Goal: Navigation & Orientation: Find specific page/section

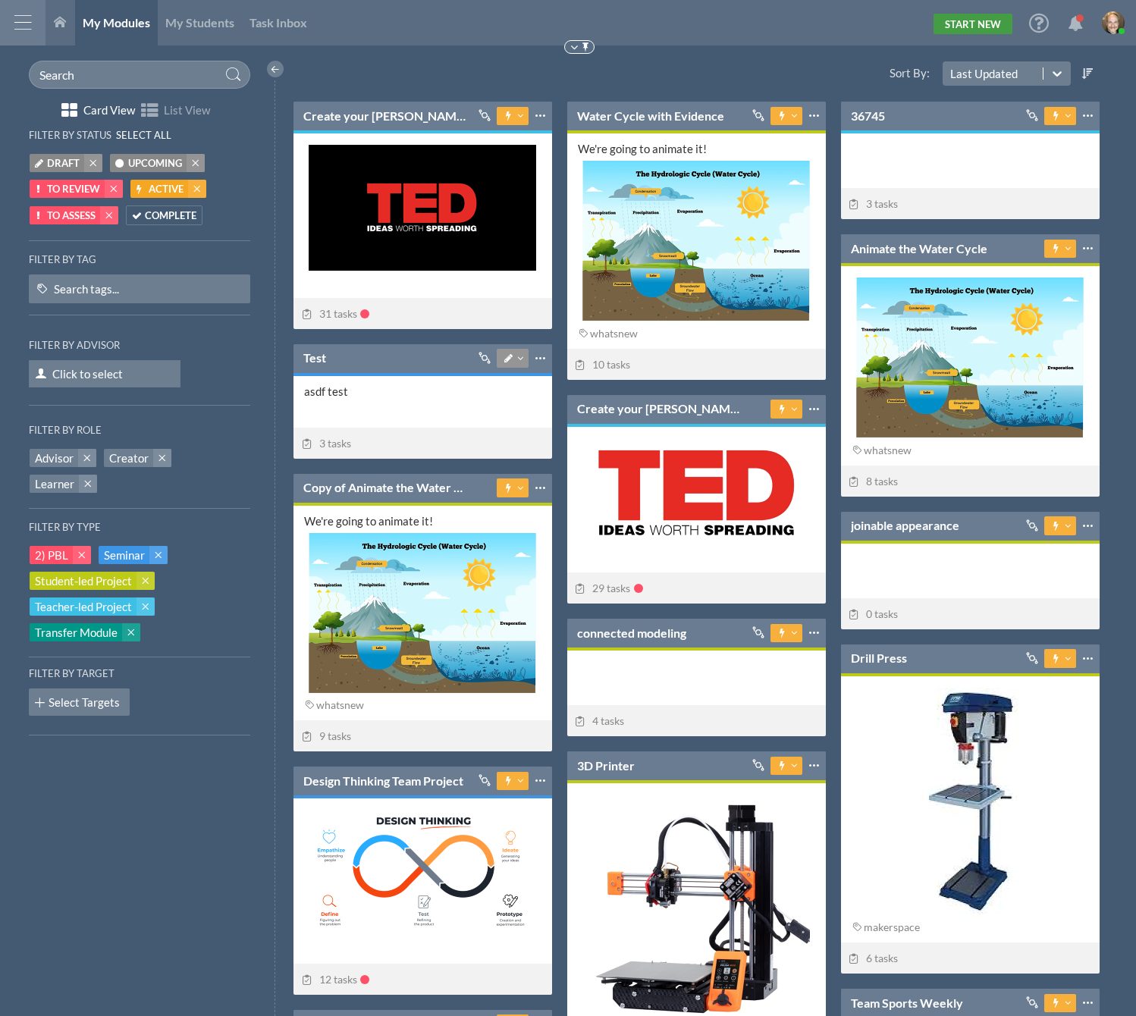
click at [984, 18] on link "Start New" at bounding box center [973, 24] width 79 height 20
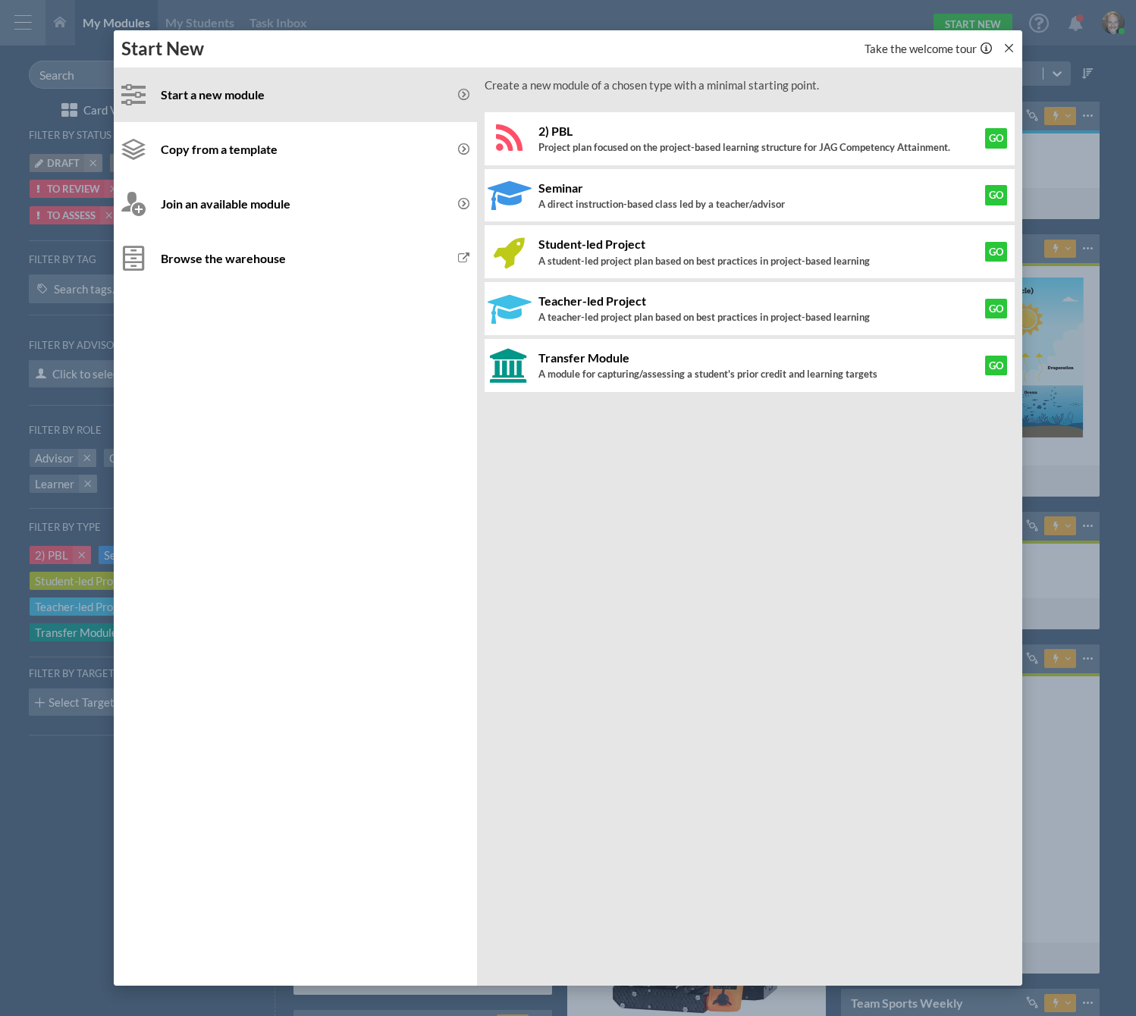
click at [1010, 43] on icon at bounding box center [1008, 47] width 11 height 11
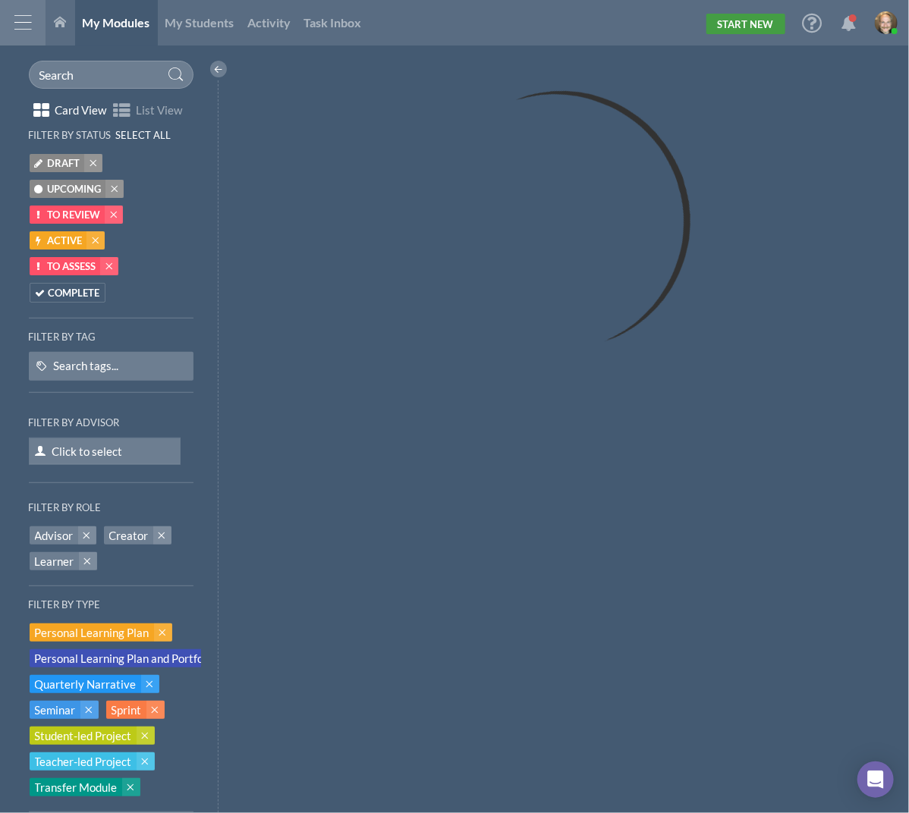
click at [731, 26] on link "Start New" at bounding box center [745, 24] width 79 height 20
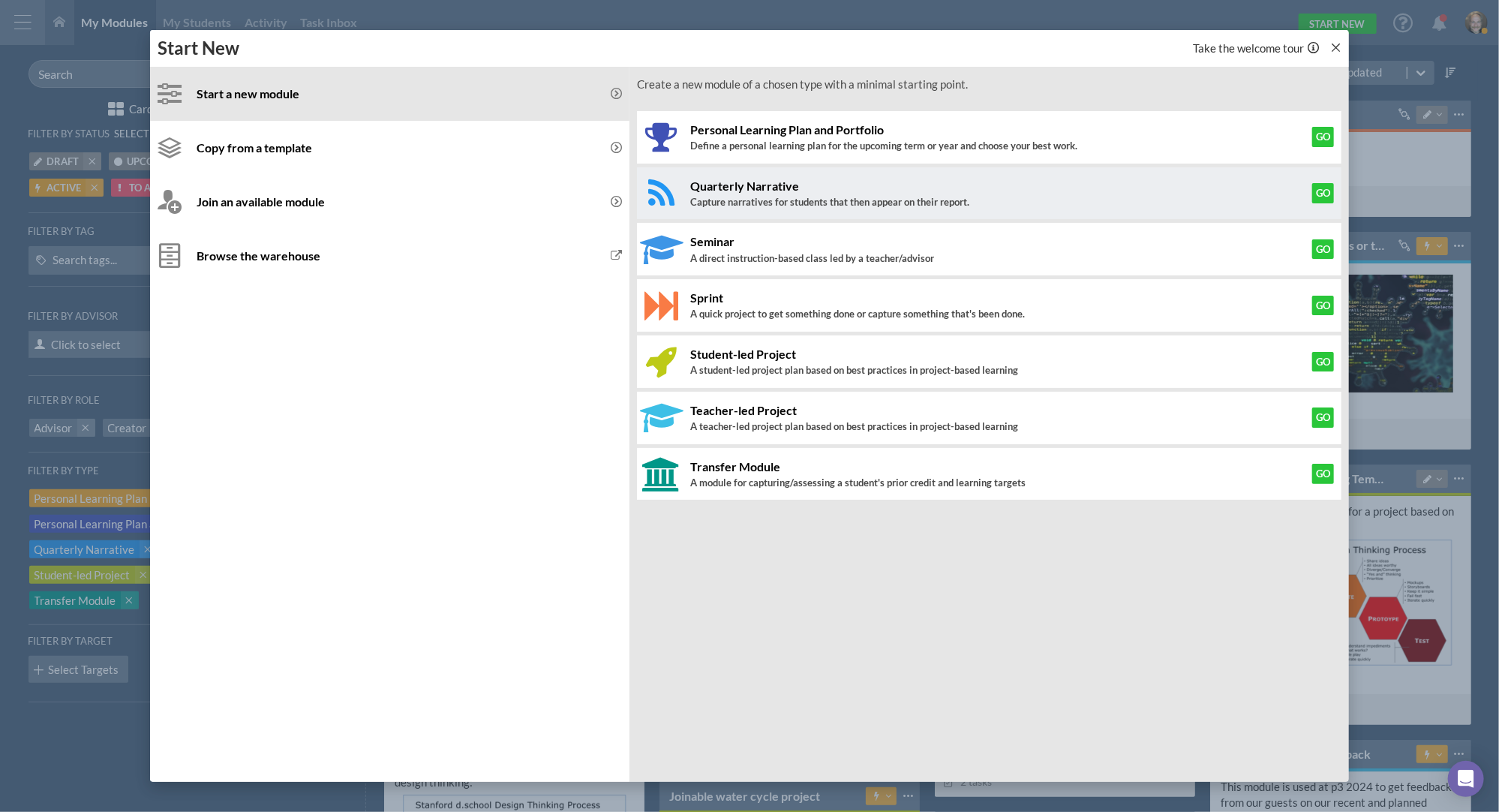
scroll to position [8, 8]
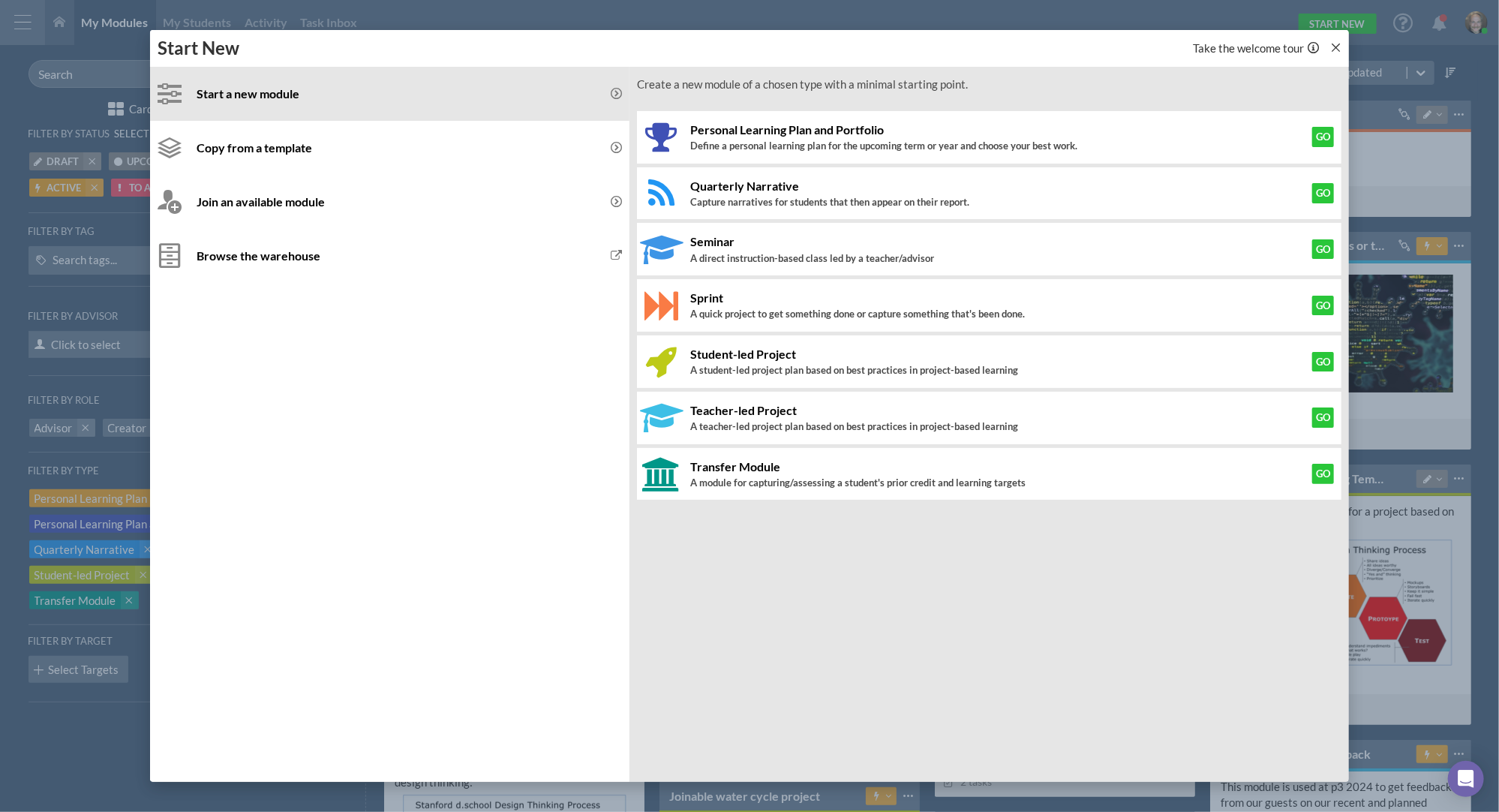
click at [898, 48] on icon at bounding box center [1336, 46] width 11 height 11
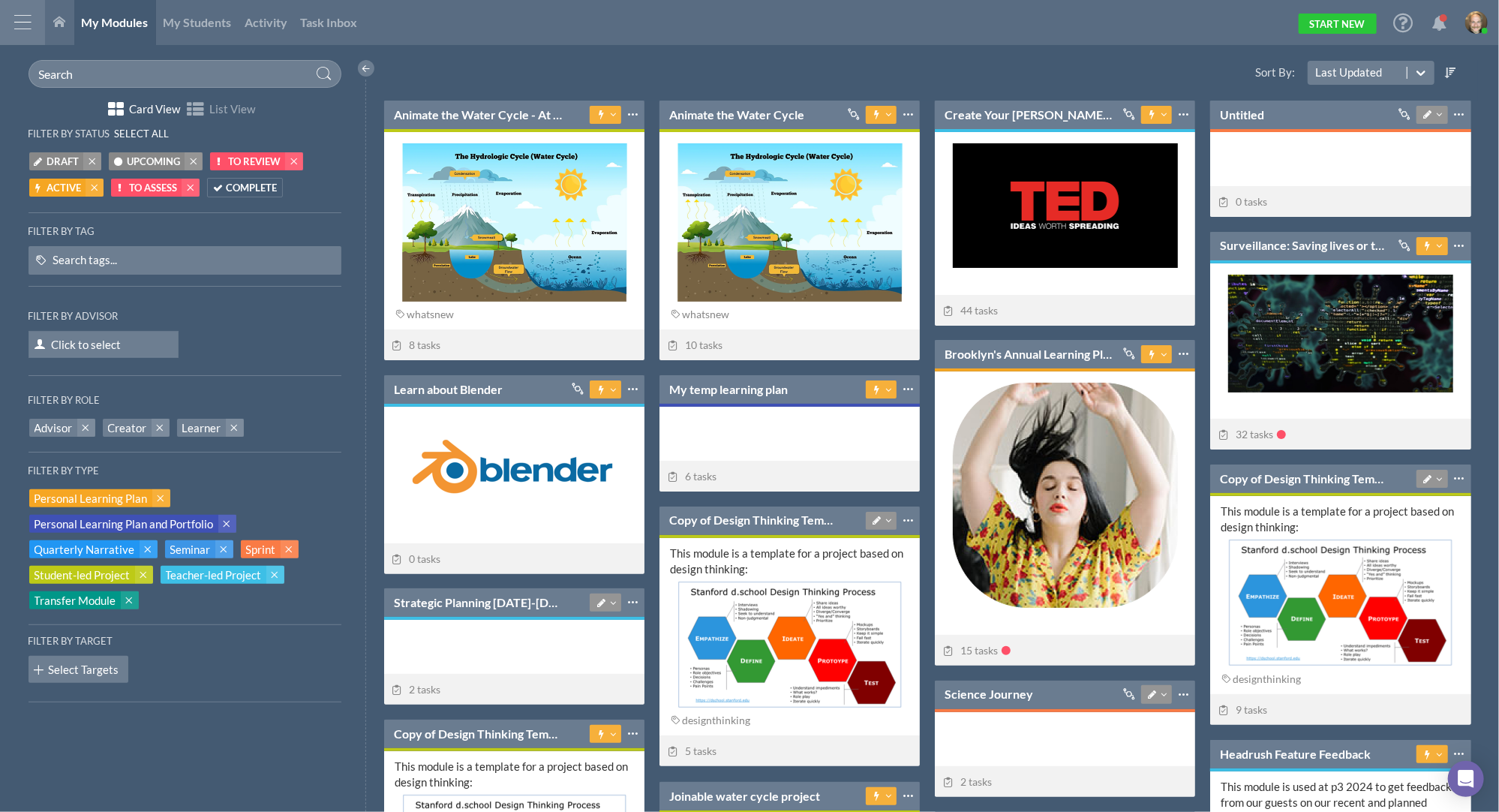
click at [28, 23] on div at bounding box center [23, 23] width 46 height 45
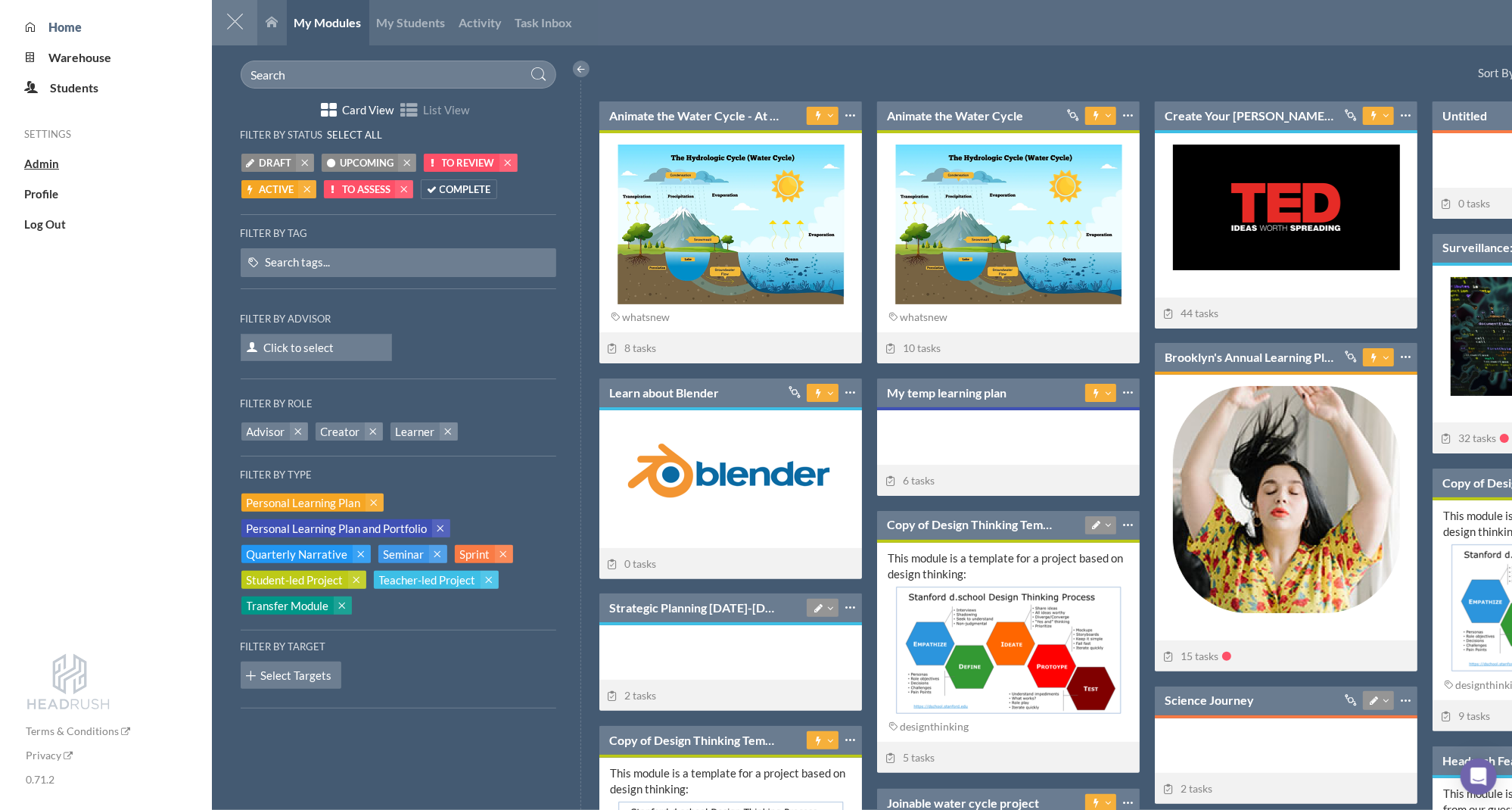
click at [45, 163] on span "Admin" at bounding box center [41, 164] width 35 height 14
select select "20"
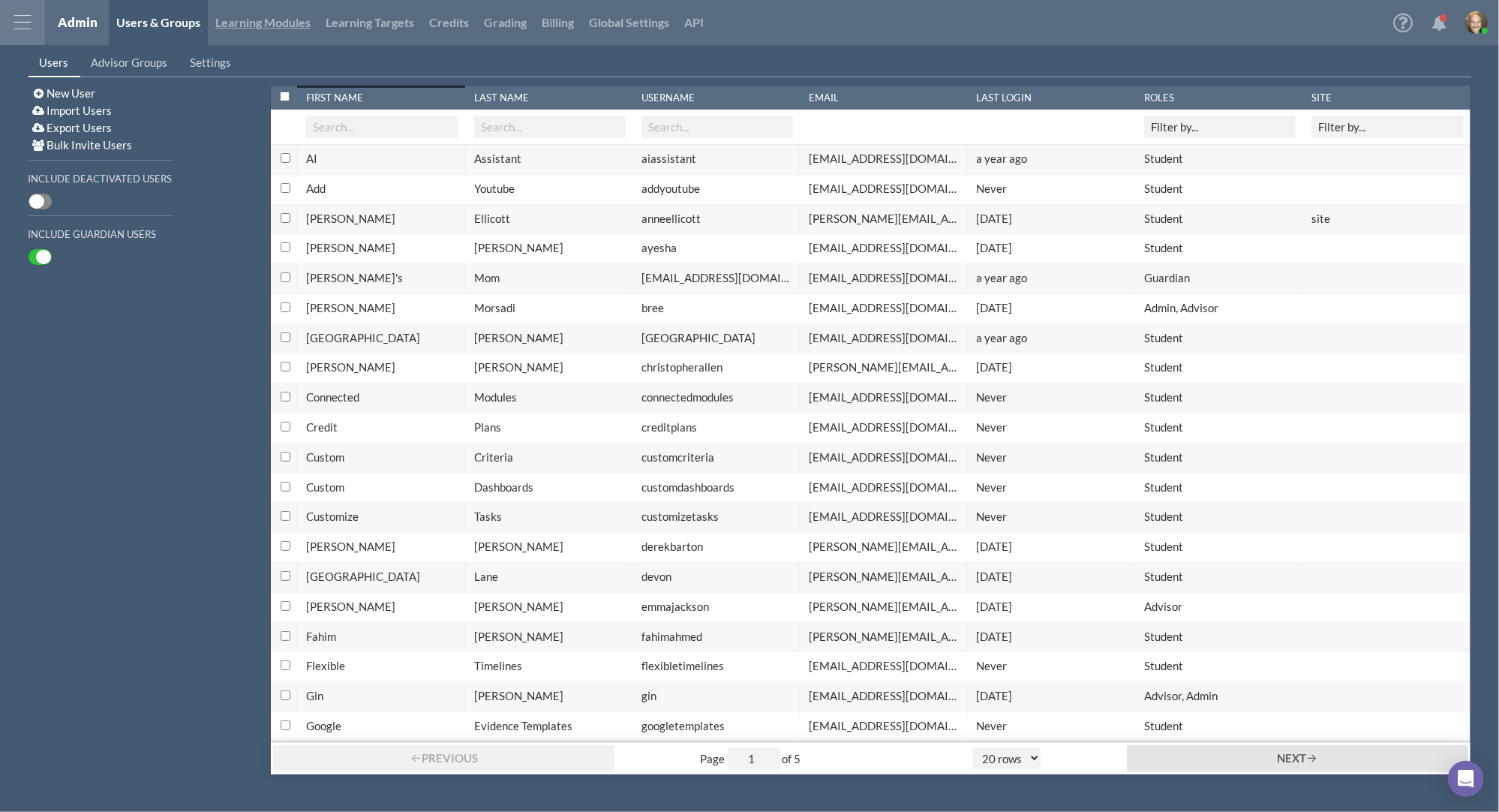
click at [285, 30] on link "Learning Modules" at bounding box center [262, 23] width 110 height 45
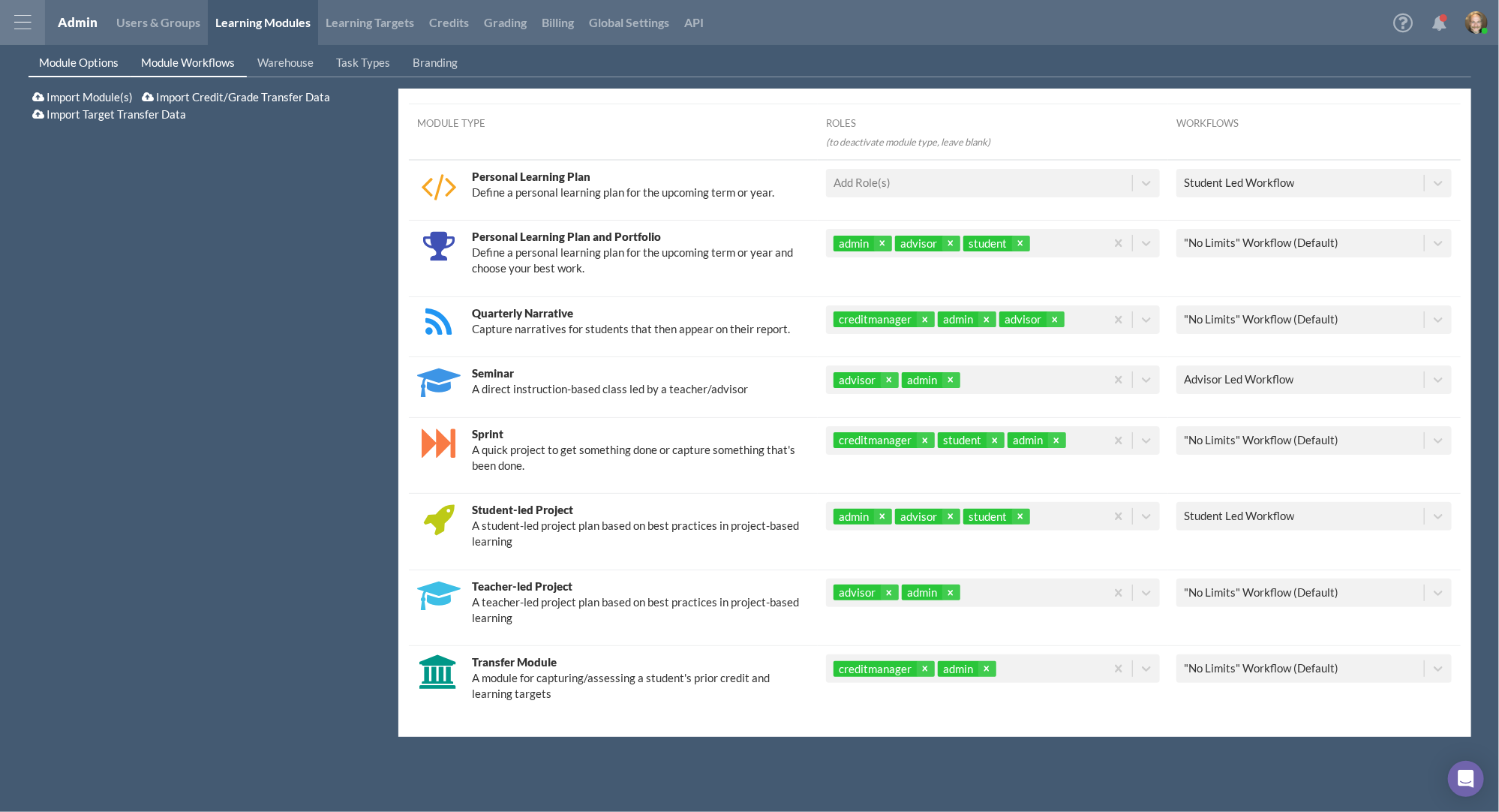
click at [200, 67] on span "Module Workflows" at bounding box center [188, 62] width 94 height 14
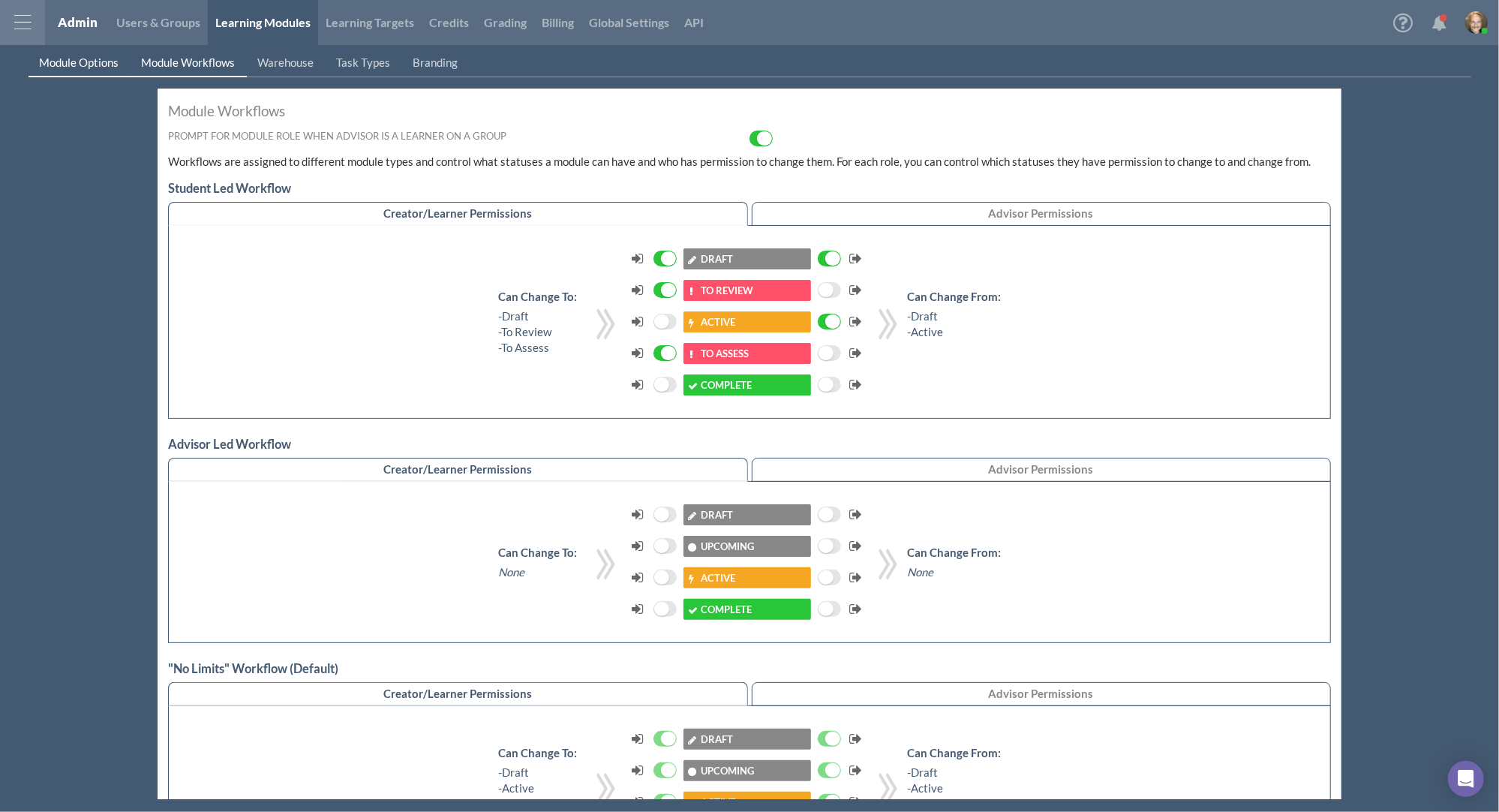
click at [63, 63] on span "Module Options" at bounding box center [79, 62] width 79 height 14
